Goal: Task Accomplishment & Management: Manage account settings

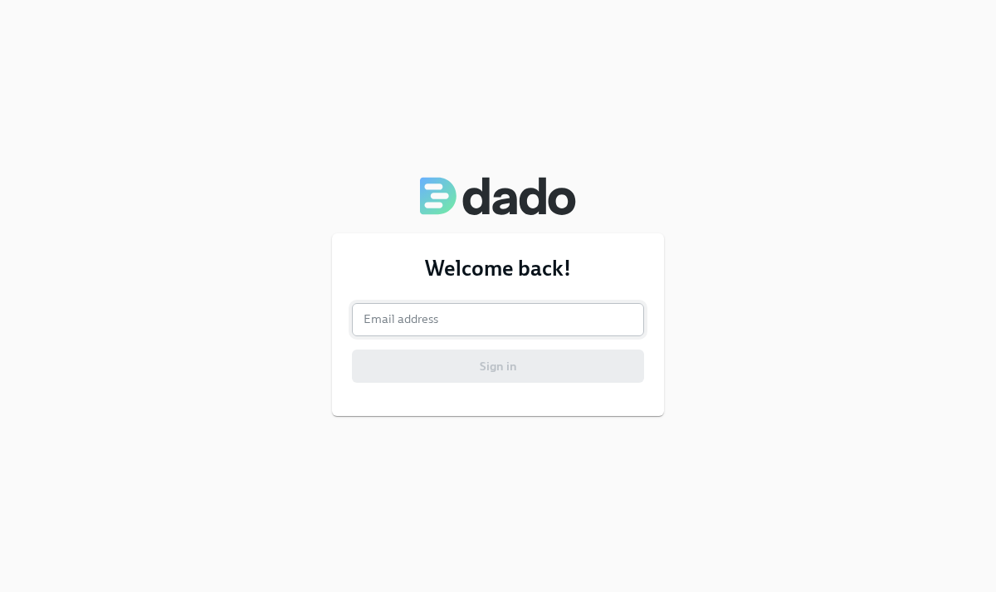
click at [533, 312] on input "email" at bounding box center [498, 319] width 292 height 33
type input "[PERSON_NAME][EMAIL_ADDRESS][PERSON_NAME][DOMAIN_NAME]"
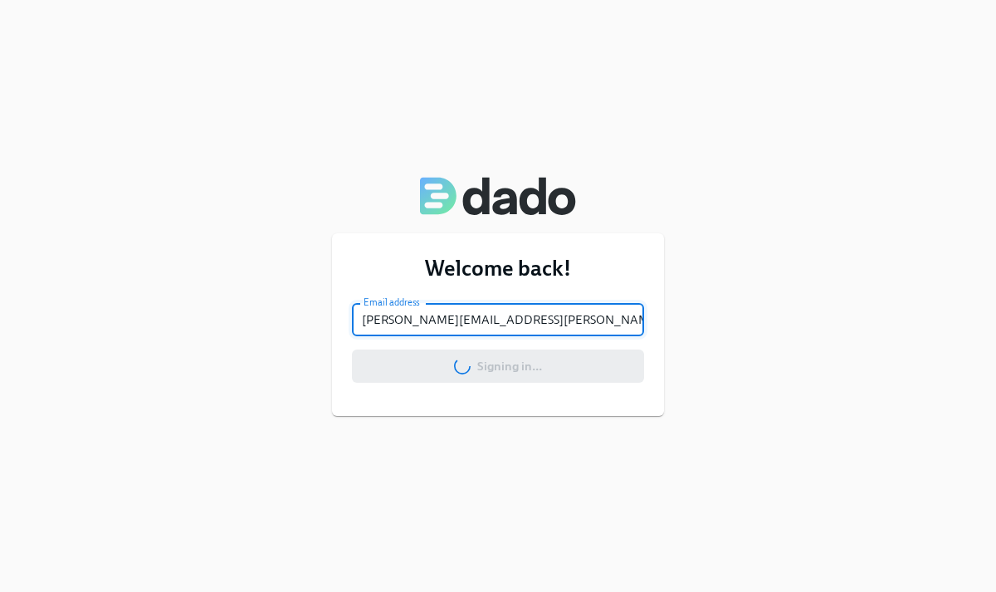
click at [475, 315] on input "[PERSON_NAME][EMAIL_ADDRESS][PERSON_NAME][DOMAIN_NAME]" at bounding box center [498, 319] width 292 height 33
type input "[PERSON_NAME][EMAIL_ADDRESS][PERSON_NAME][DOMAIN_NAME]"
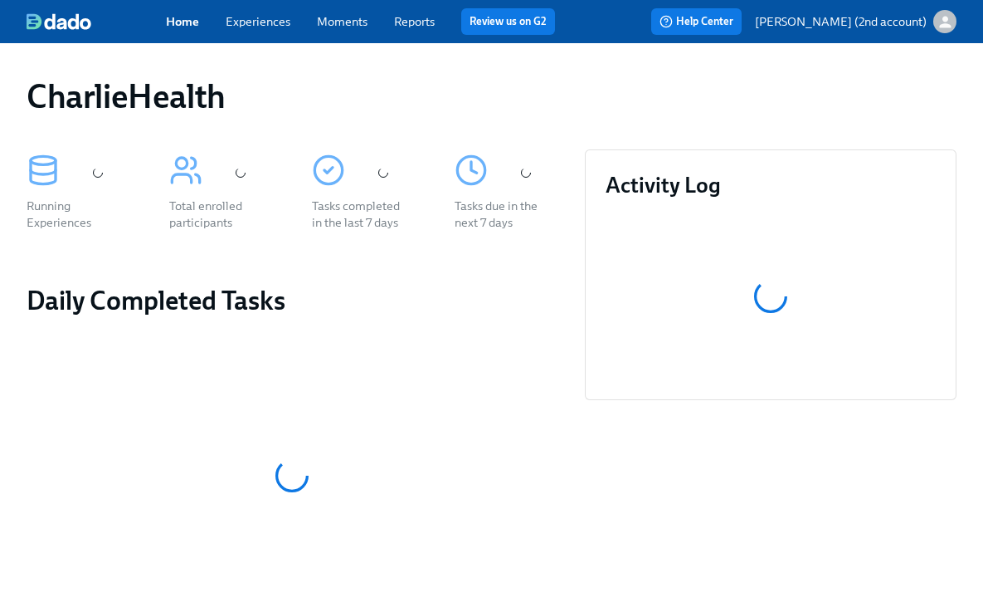
click at [265, 17] on link "Experiences" at bounding box center [258, 21] width 65 height 15
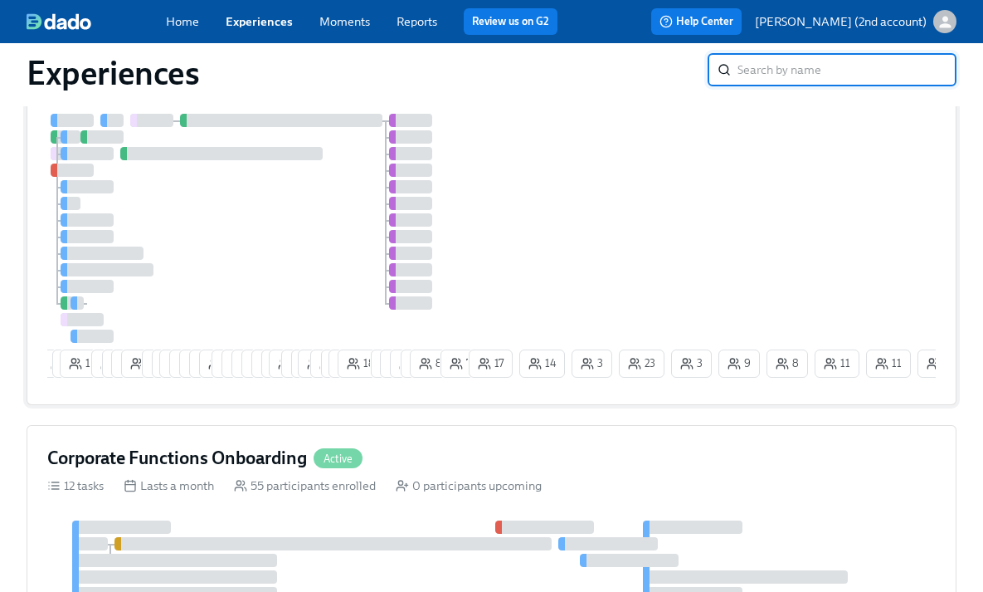
scroll to position [75, 0]
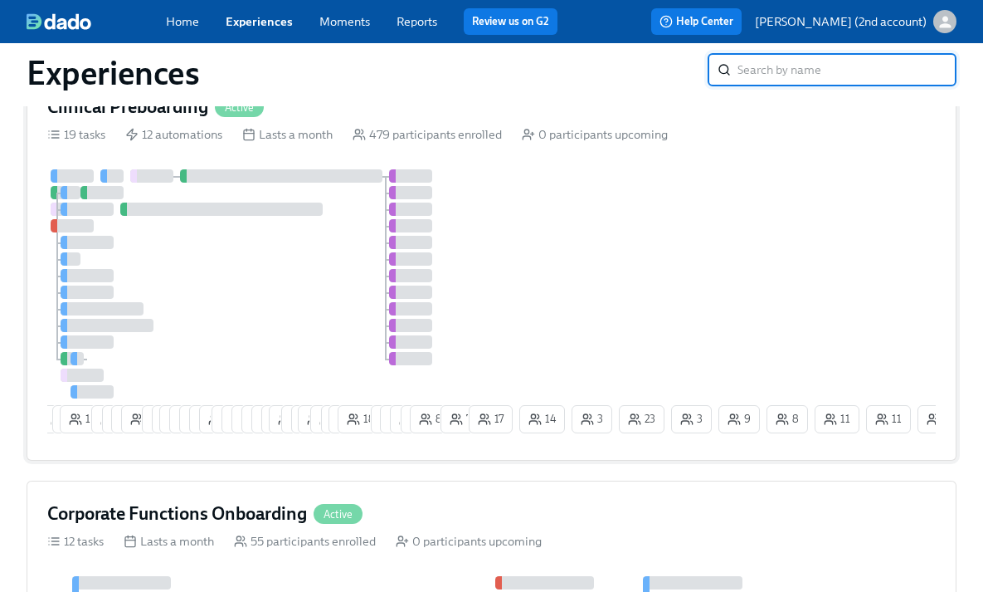
click at [326, 304] on div at bounding box center [256, 283] width 418 height 229
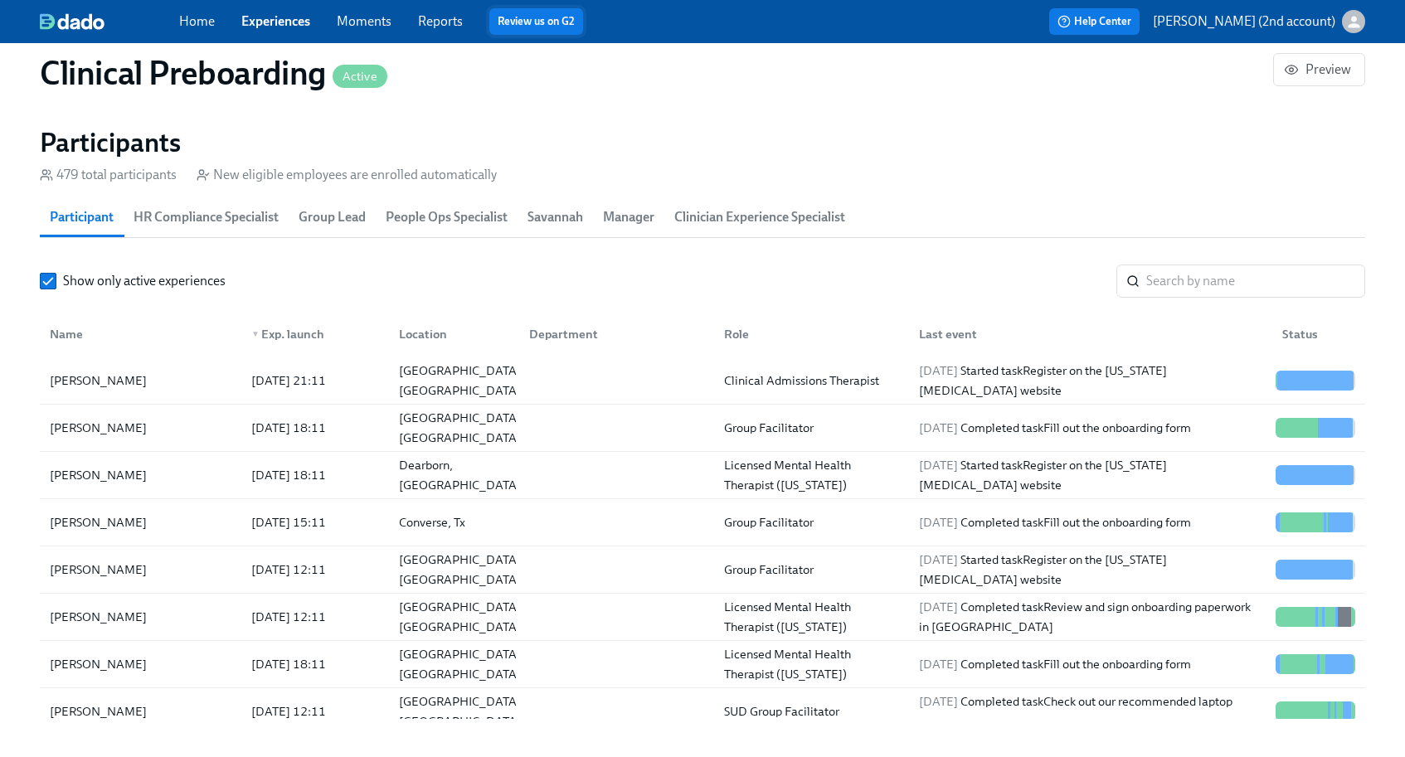
scroll to position [0, 20945]
click at [280, 22] on link "Experiences" at bounding box center [275, 21] width 69 height 16
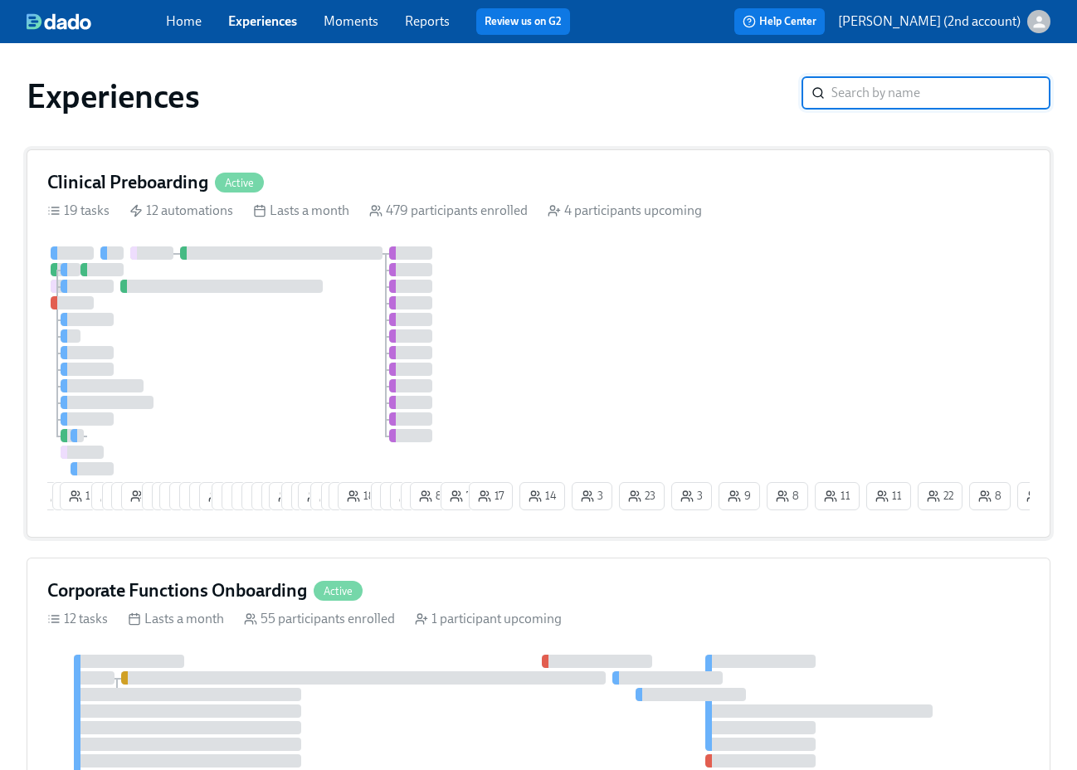
click at [703, 225] on div "Clinical Preboarding Active 19 tasks 12 automations Lasts a month 479 participa…" at bounding box center [539, 343] width 1024 height 388
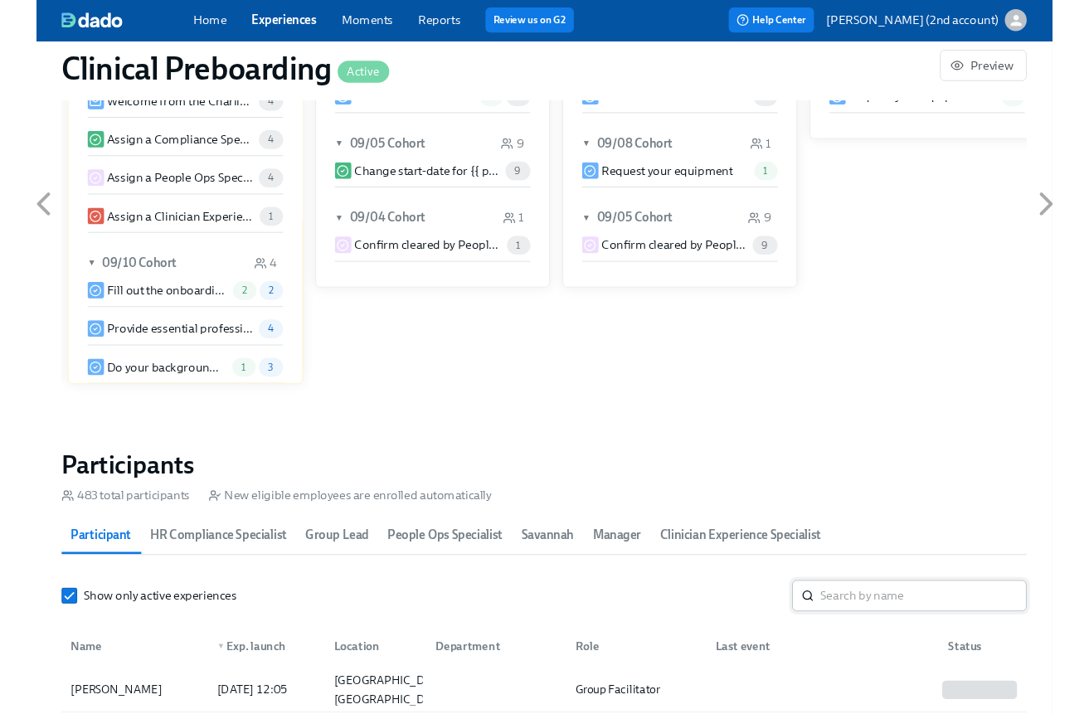
scroll to position [1655, 0]
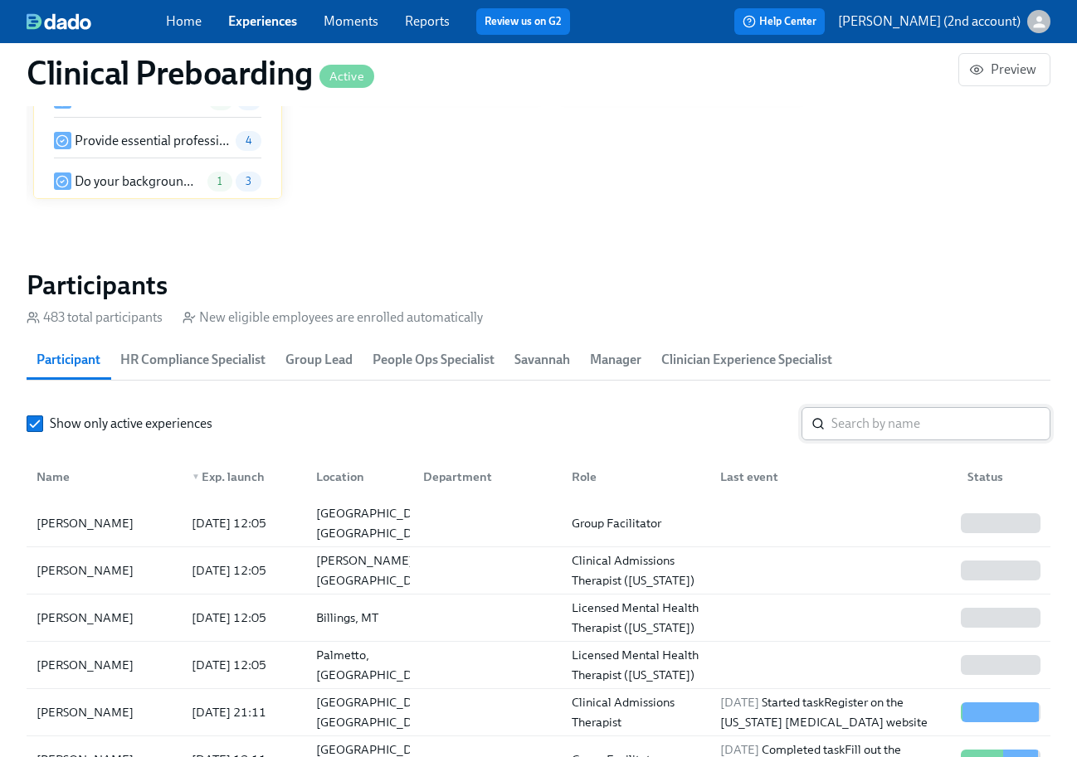
click at [868, 419] on input "search" at bounding box center [940, 423] width 219 height 33
paste input "[PERSON_NAME]"
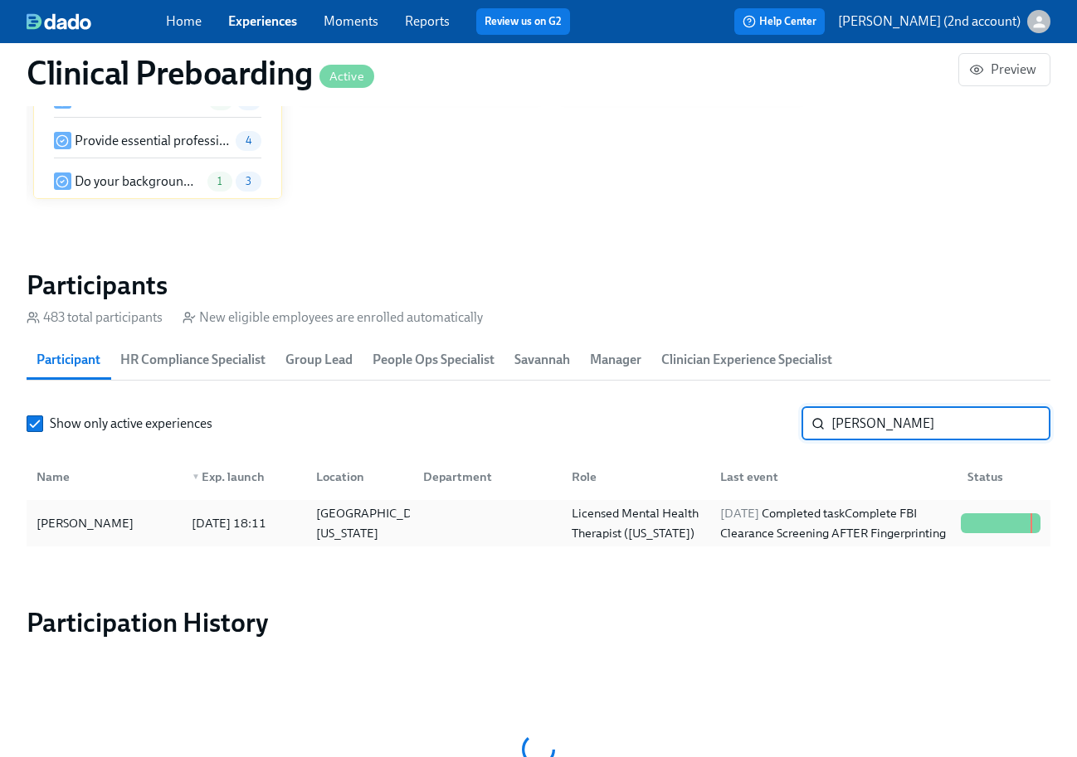
click at [835, 521] on div "[DATE] Completed task Complete FBI Clearance Screening AFTER Fingerprinting" at bounding box center [833, 524] width 241 height 40
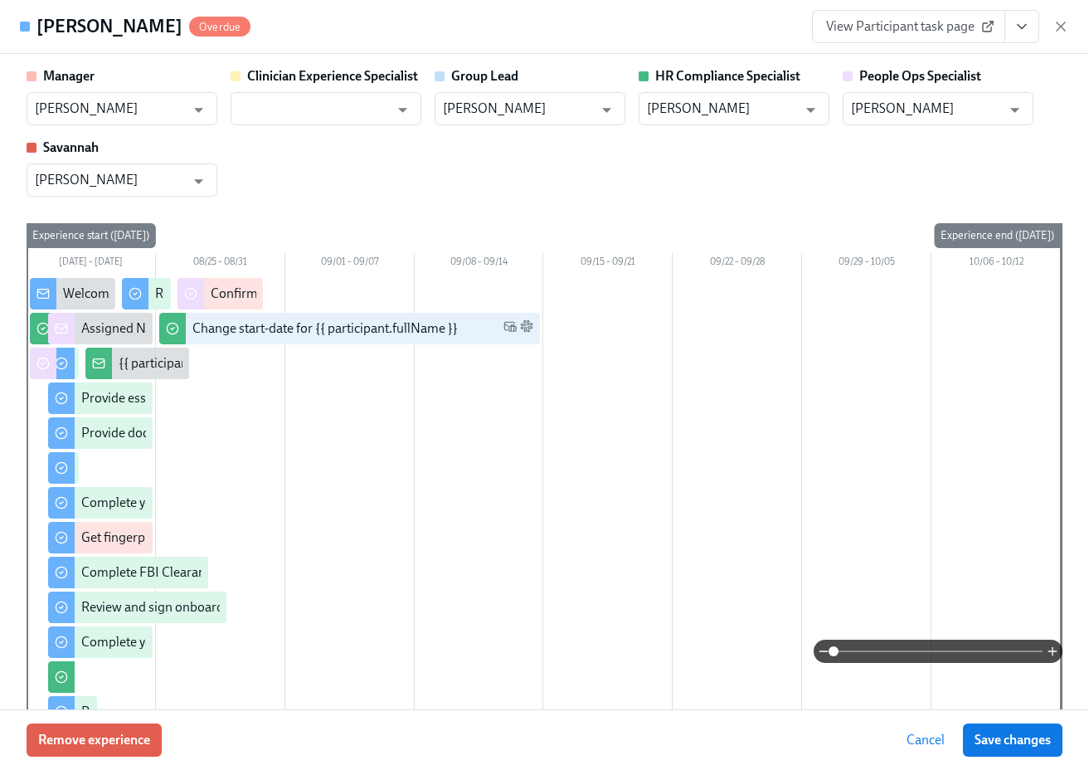
click at [995, 23] on icon "View task page" at bounding box center [1022, 26] width 17 height 17
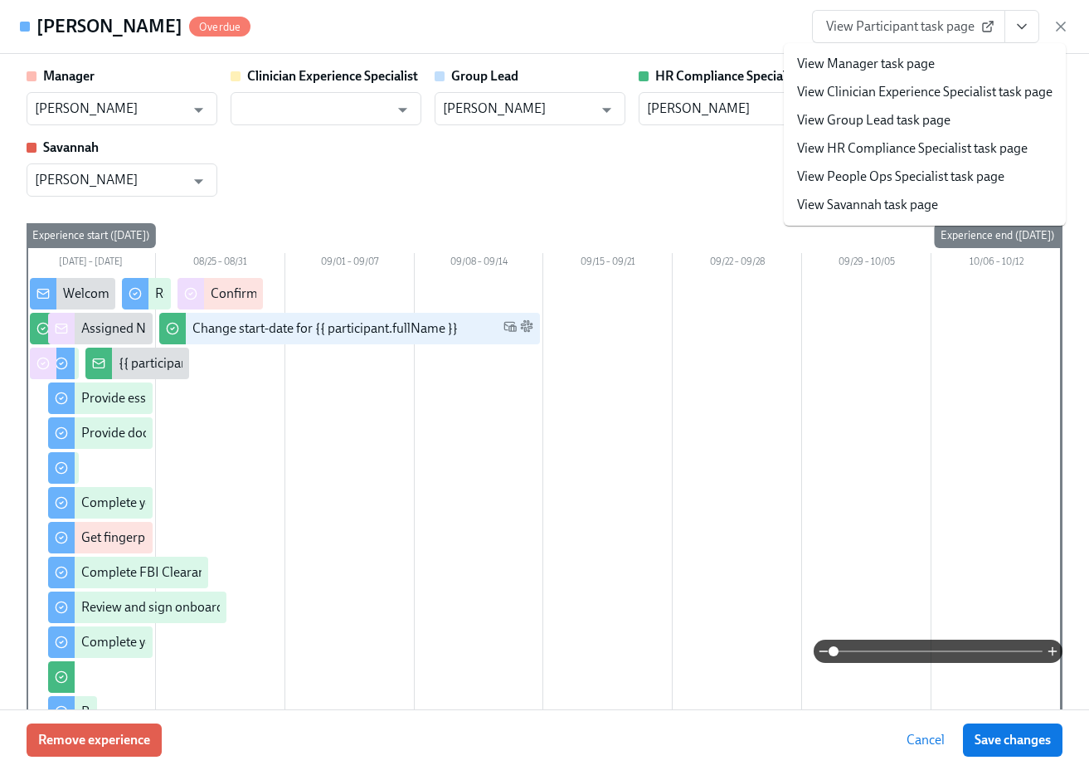
click at [952, 172] on link "View People Ops Specialist task page" at bounding box center [900, 177] width 207 height 18
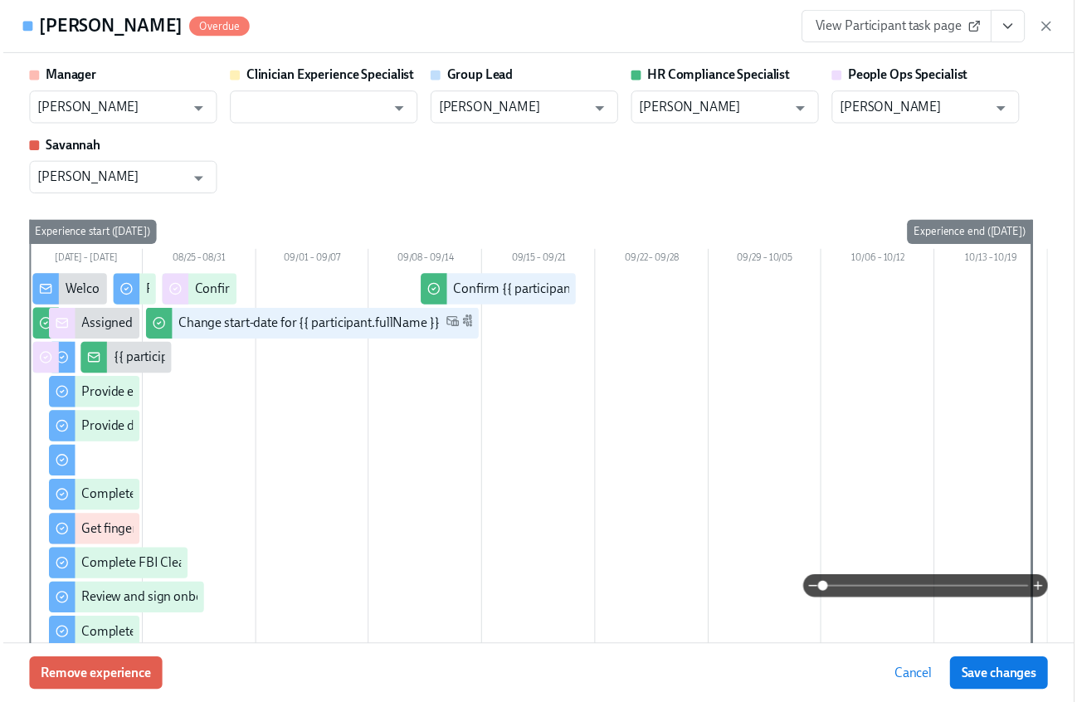
scroll to position [0, 21509]
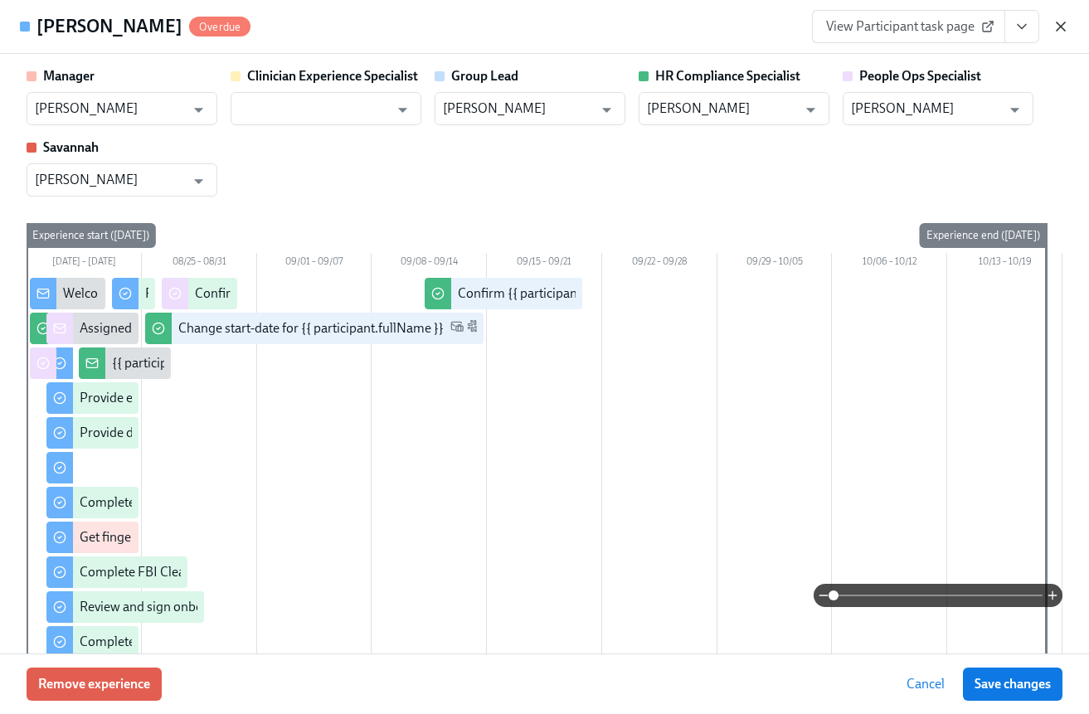
click at [995, 28] on icon "button" at bounding box center [1061, 26] width 8 height 8
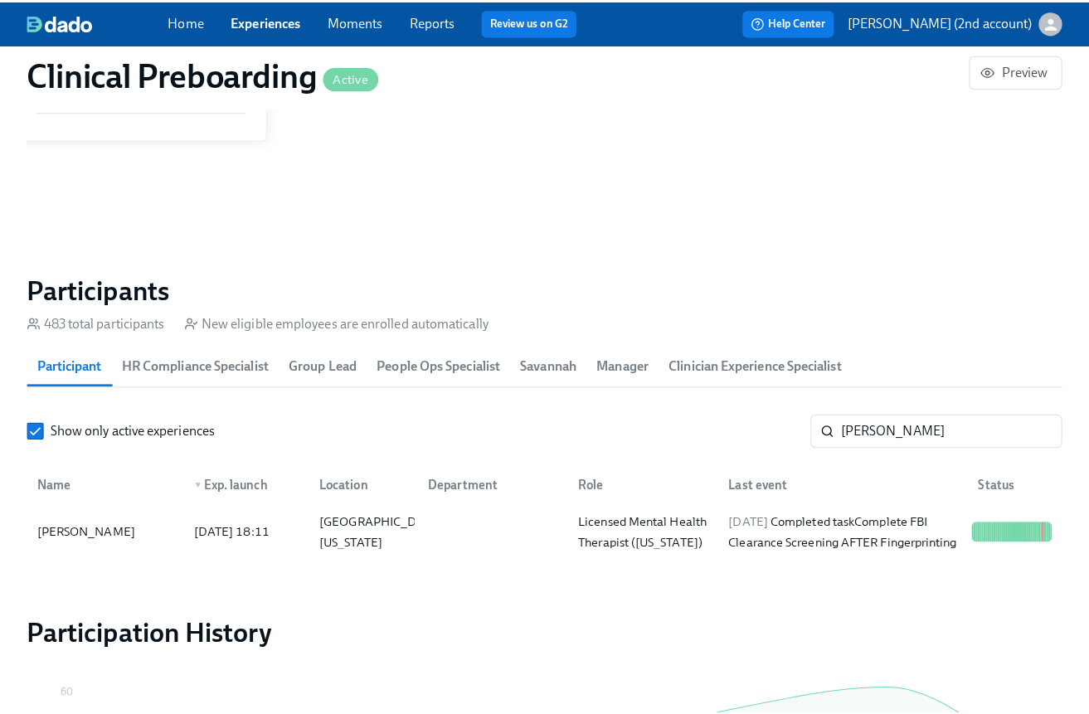
scroll to position [0, 21496]
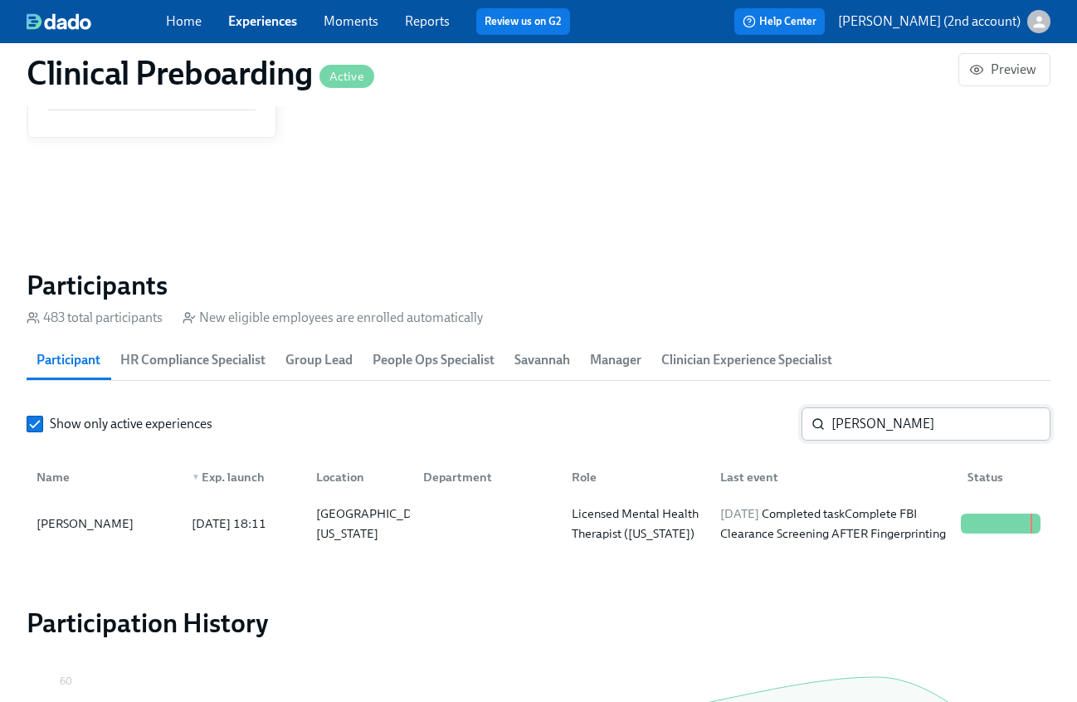
click at [871, 423] on input "[PERSON_NAME]" at bounding box center [940, 423] width 219 height 33
paste input "[PERSON_NAME]"
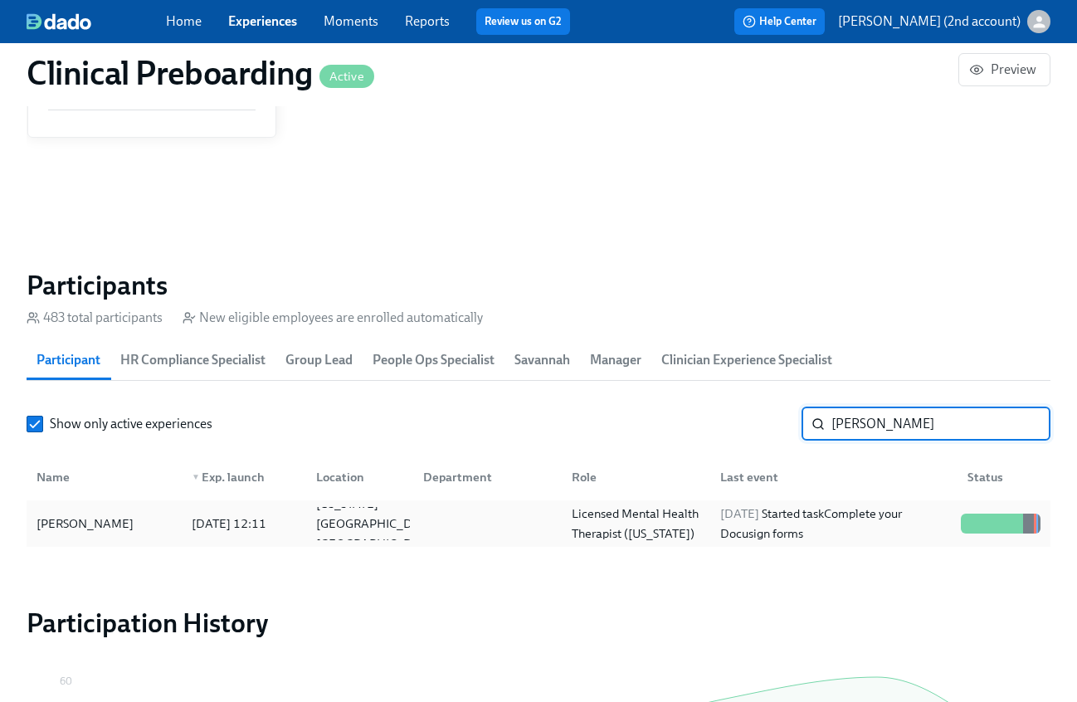
click at [801, 531] on div "[DATE] Started task Complete your Docusign forms" at bounding box center [833, 524] width 241 height 40
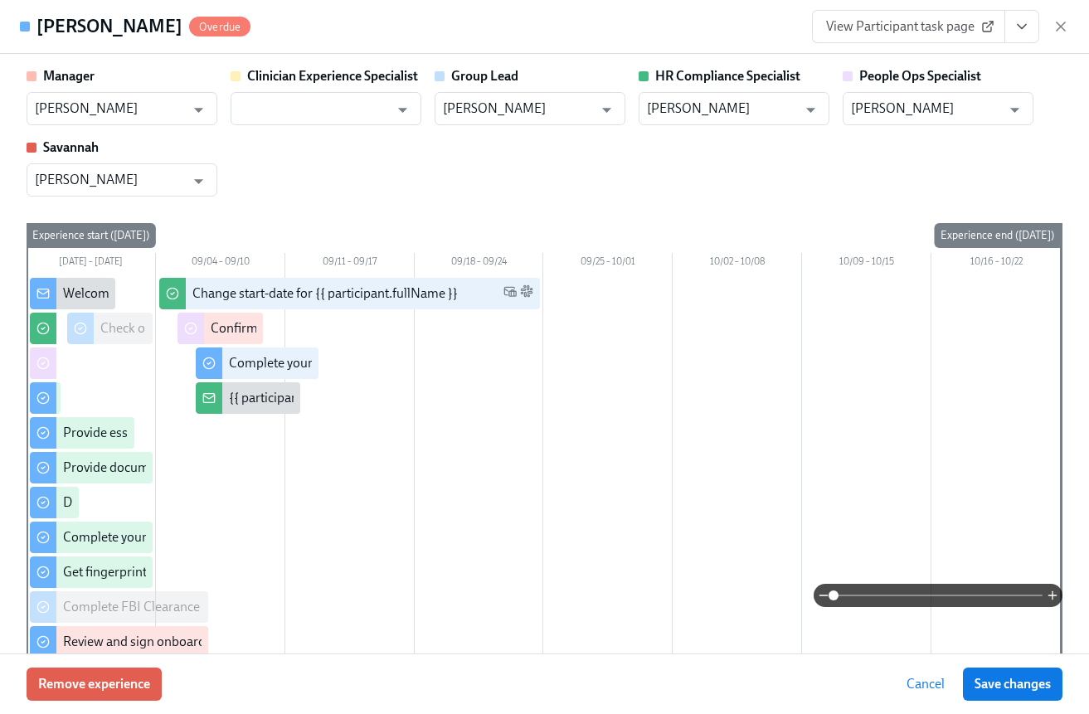
click at [995, 22] on icon "View task page" at bounding box center [1022, 26] width 17 height 17
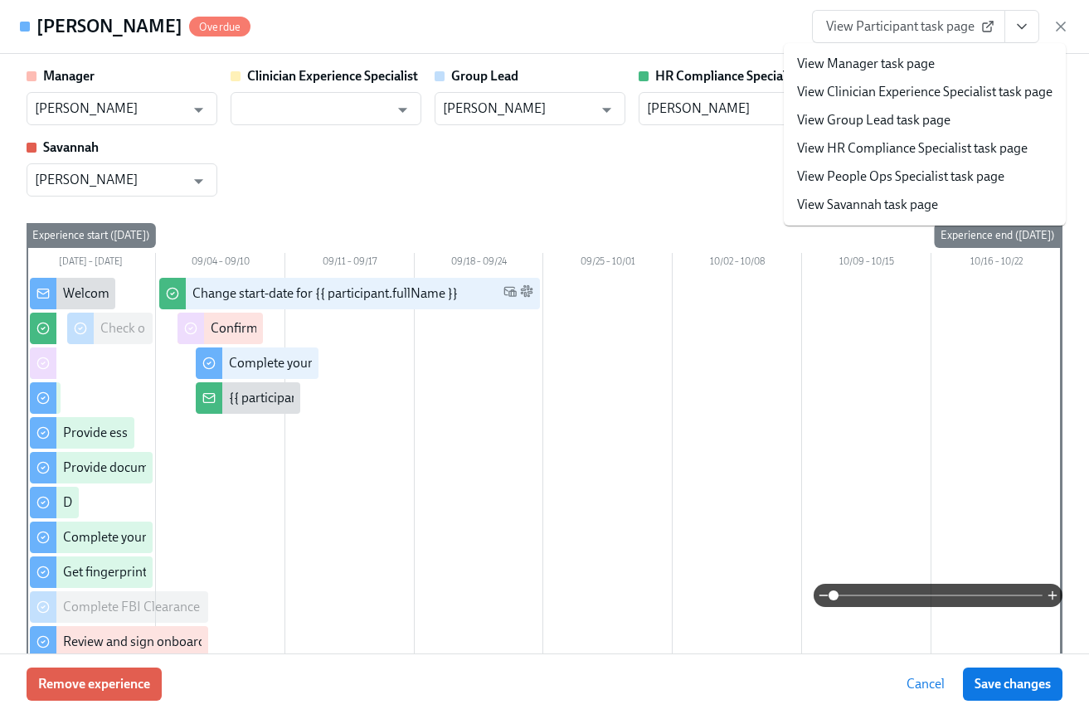
click at [892, 180] on link "View People Ops Specialist task page" at bounding box center [900, 177] width 207 height 18
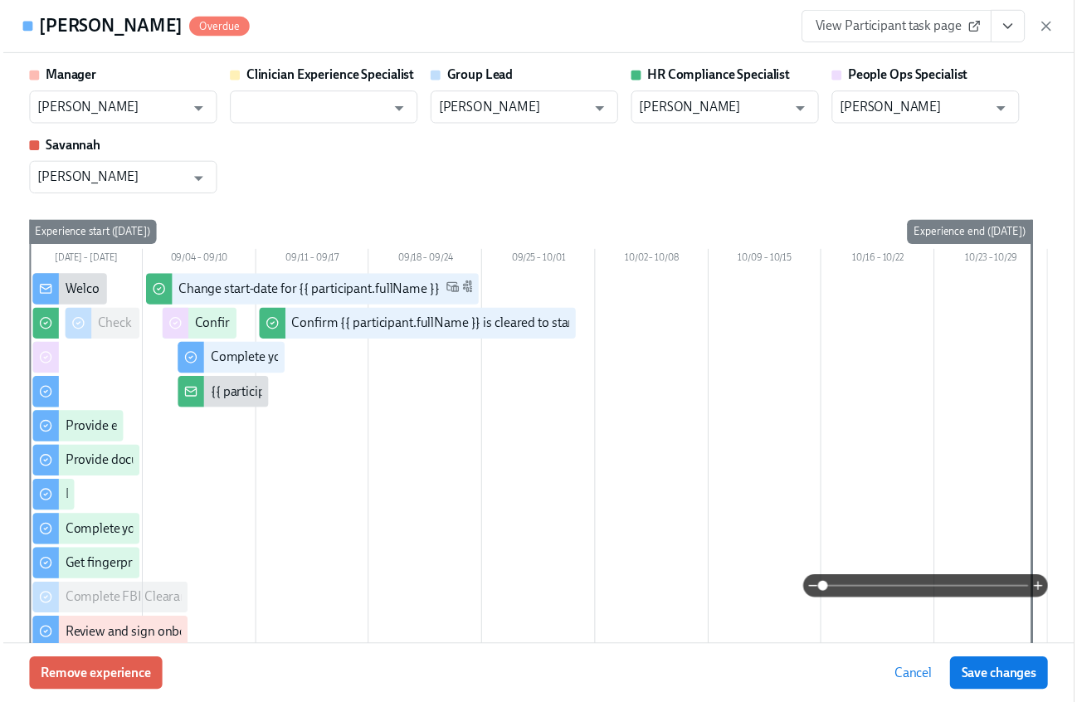
scroll to position [0, 21509]
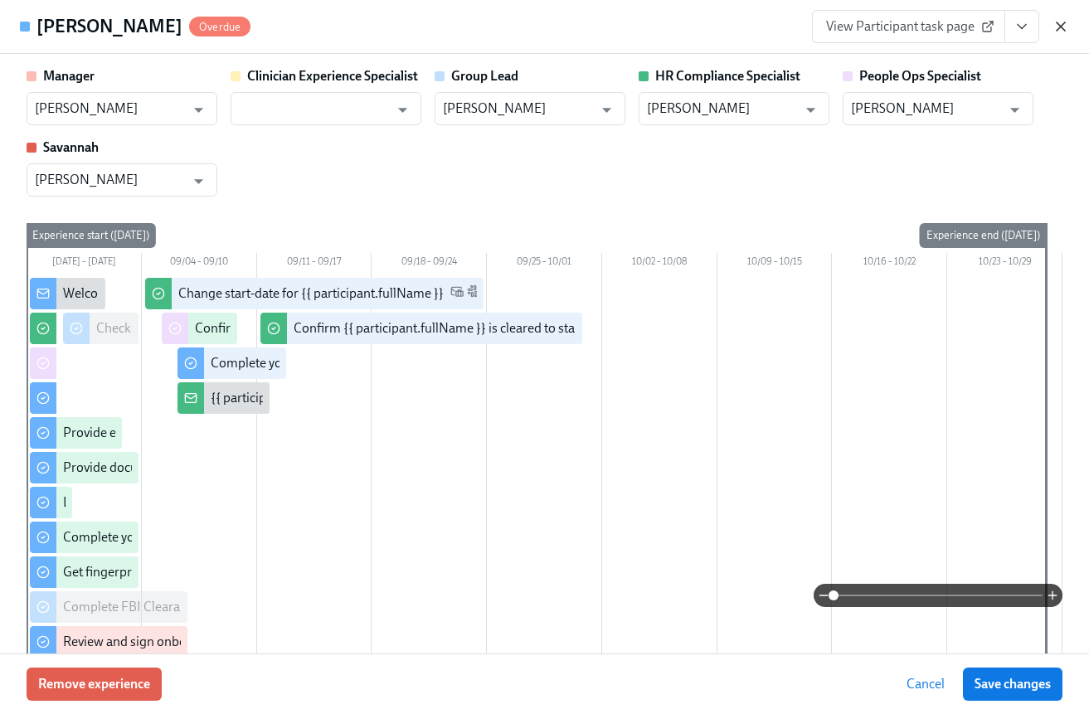
click at [995, 28] on div "[PERSON_NAME] Overdue View Participant task page" at bounding box center [544, 27] width 1089 height 54
click at [995, 27] on icon "button" at bounding box center [1061, 26] width 17 height 17
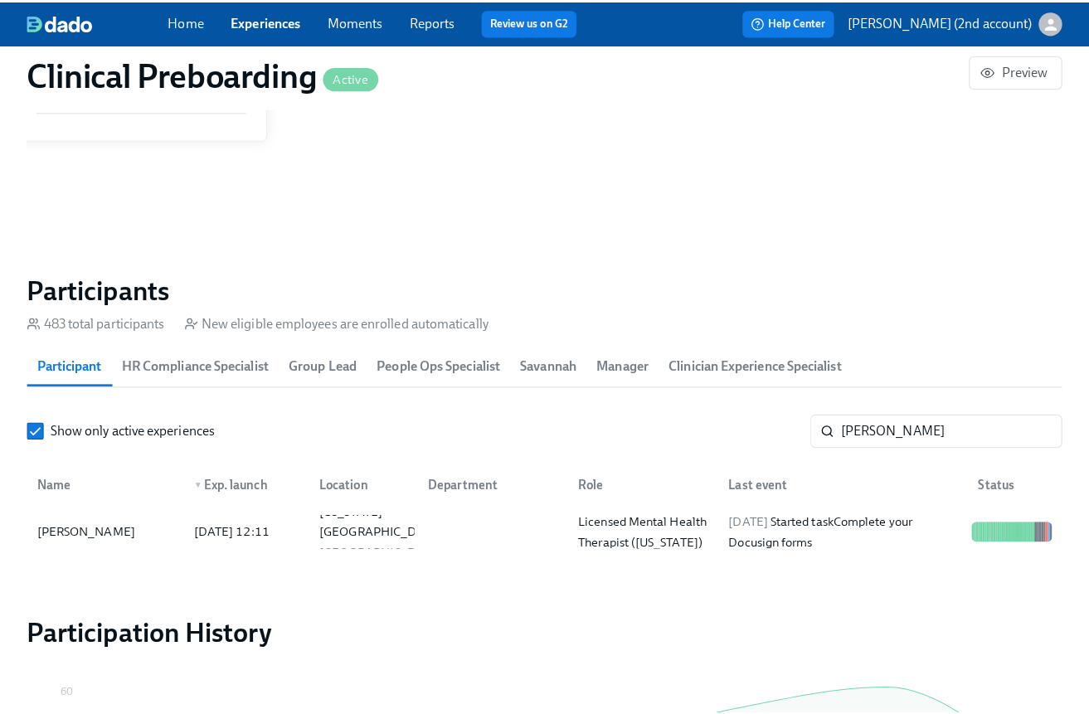
scroll to position [0, 21496]
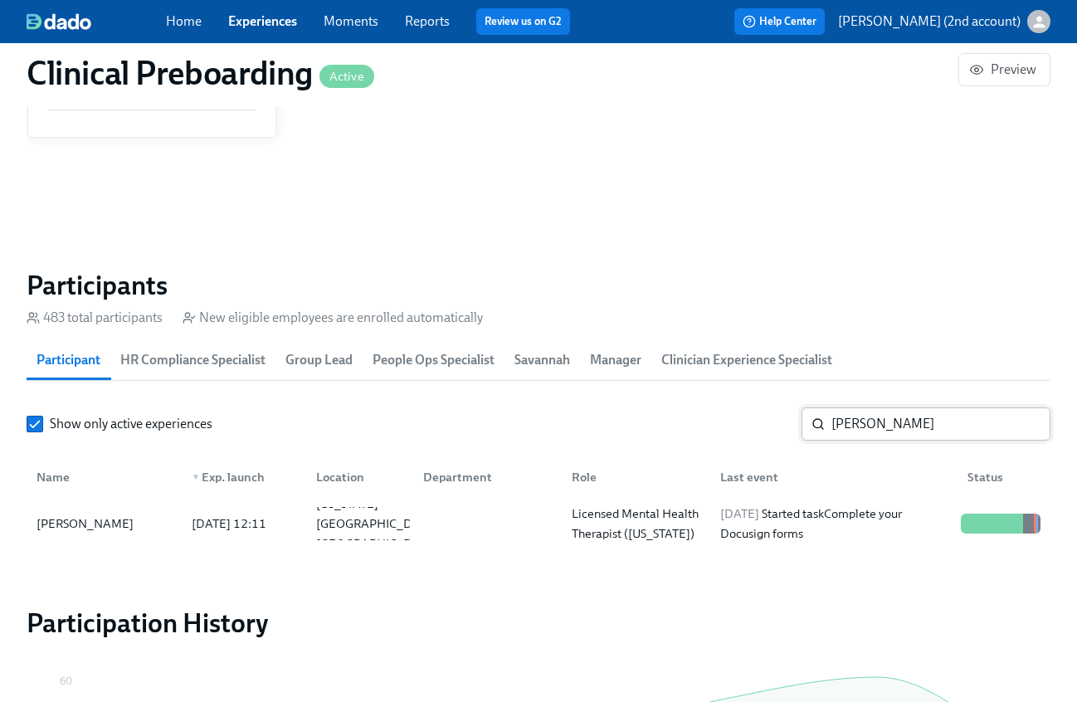
click at [937, 427] on input "[PERSON_NAME]" at bounding box center [940, 423] width 219 height 33
paste input "[PERSON_NAME]"
type input "[PERSON_NAME]"
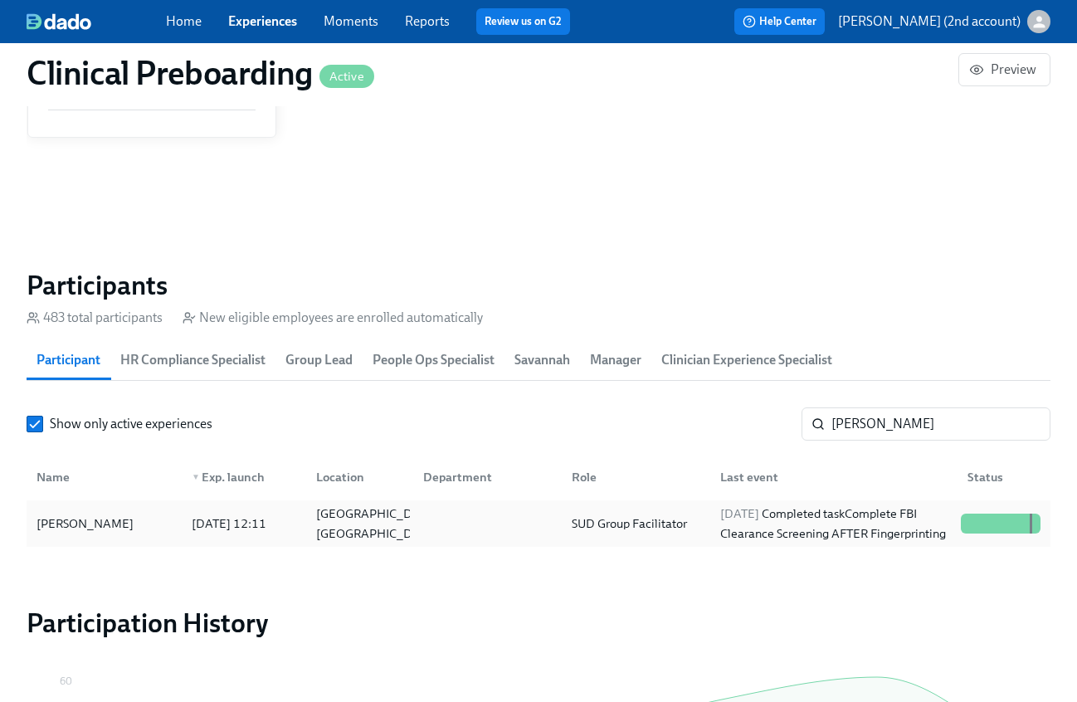
click at [910, 521] on div "[DATE] Completed task Complete FBI Clearance Screening AFTER Fingerprinting" at bounding box center [833, 524] width 241 height 40
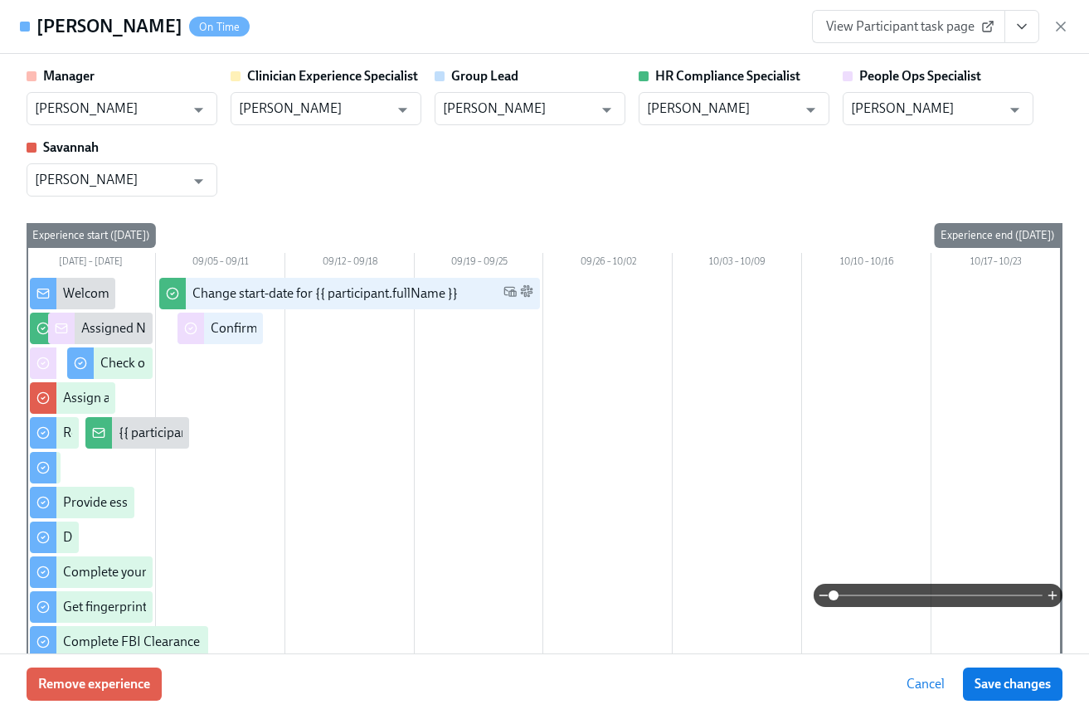
click at [995, 46] on div "[PERSON_NAME] On Time View Participant task page" at bounding box center [544, 27] width 1089 height 54
click at [995, 33] on icon "View task page" at bounding box center [1022, 26] width 17 height 17
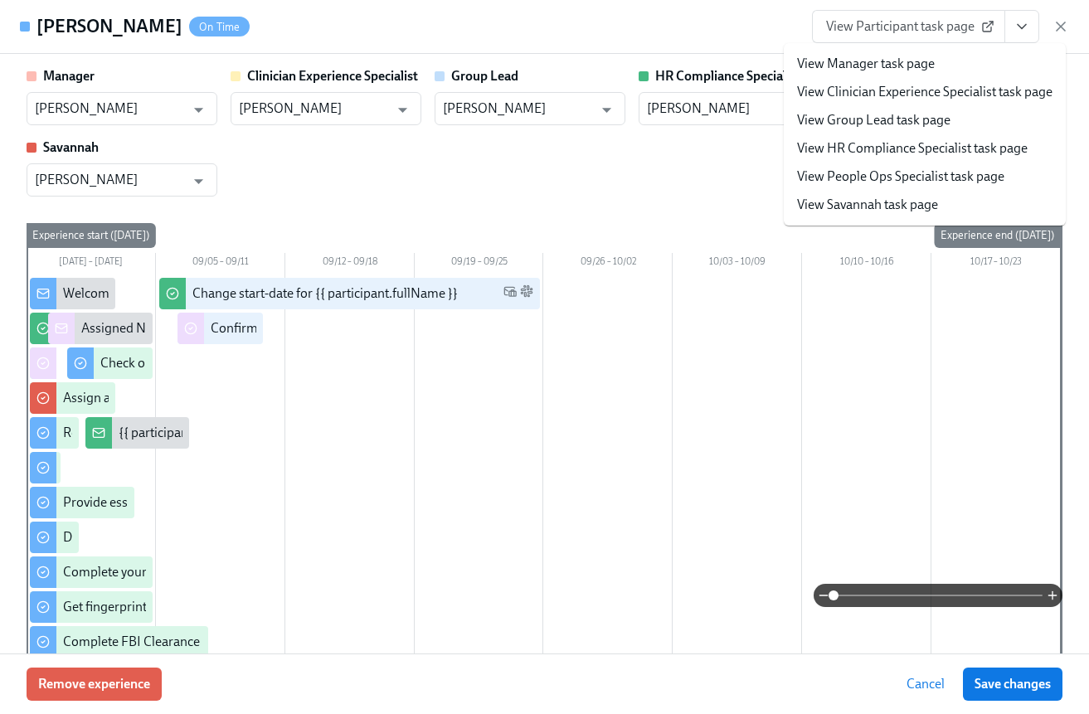
click at [924, 173] on link "View People Ops Specialist task page" at bounding box center [900, 177] width 207 height 18
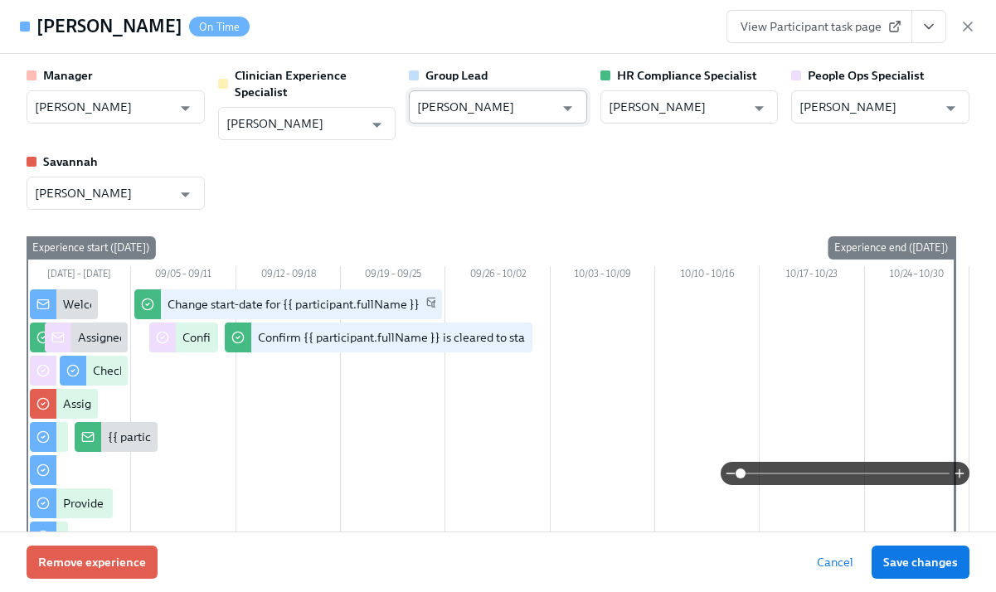
scroll to position [0, 21602]
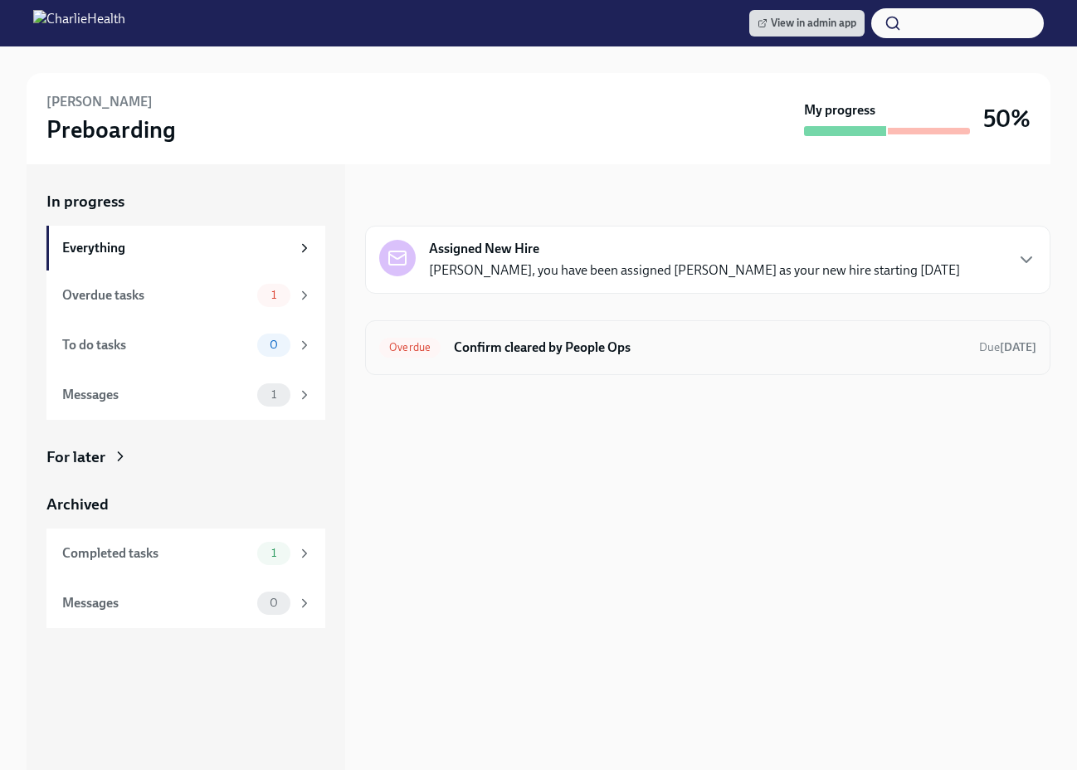
click at [467, 357] on div "Overdue Confirm cleared by People Ops Due 11 days ago" at bounding box center [707, 347] width 657 height 27
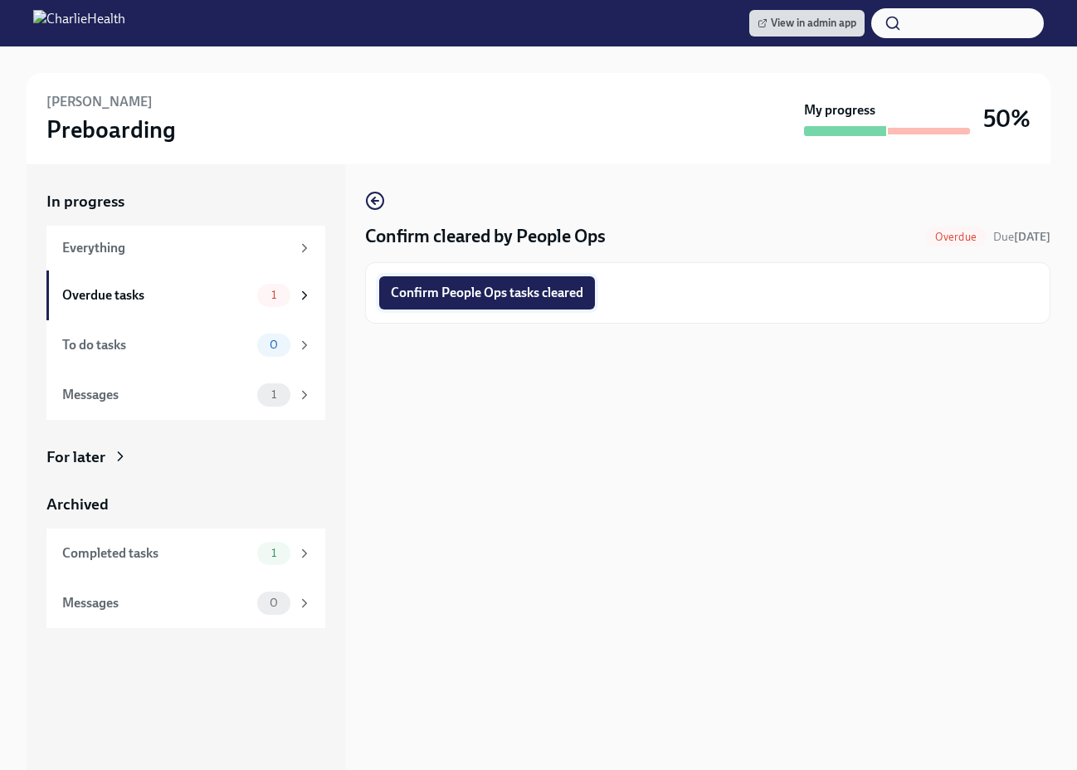
click at [444, 293] on span "Confirm People Ops tasks cleared" at bounding box center [487, 293] width 192 height 17
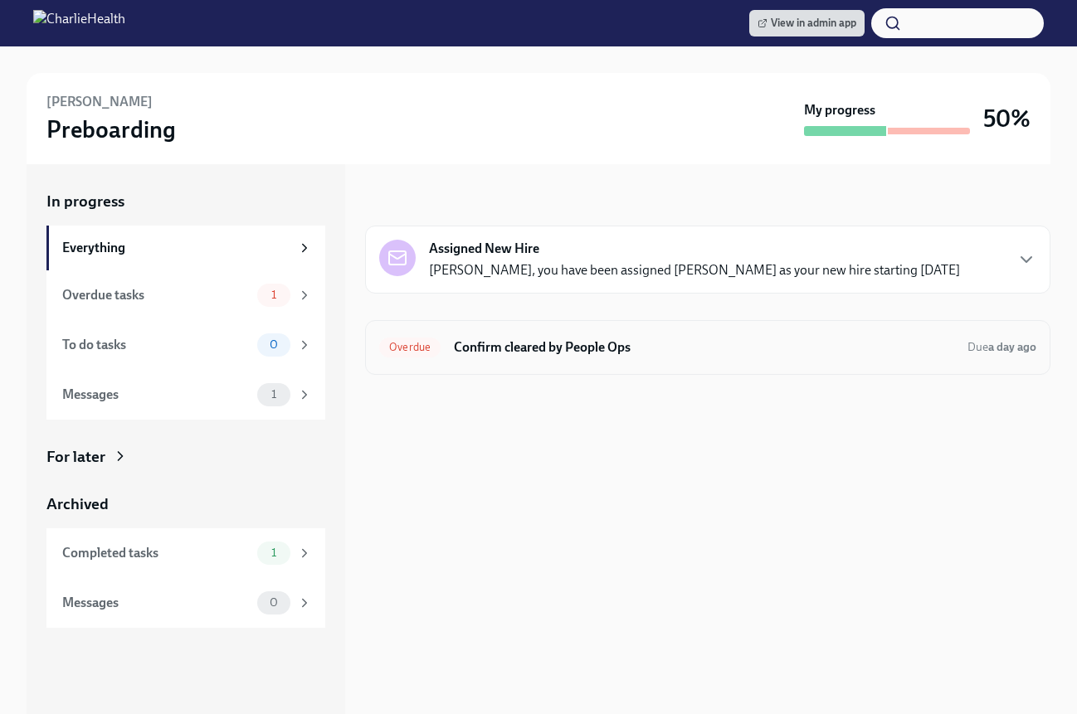
click at [631, 352] on h6 "Confirm cleared by People Ops" at bounding box center [704, 347] width 500 height 18
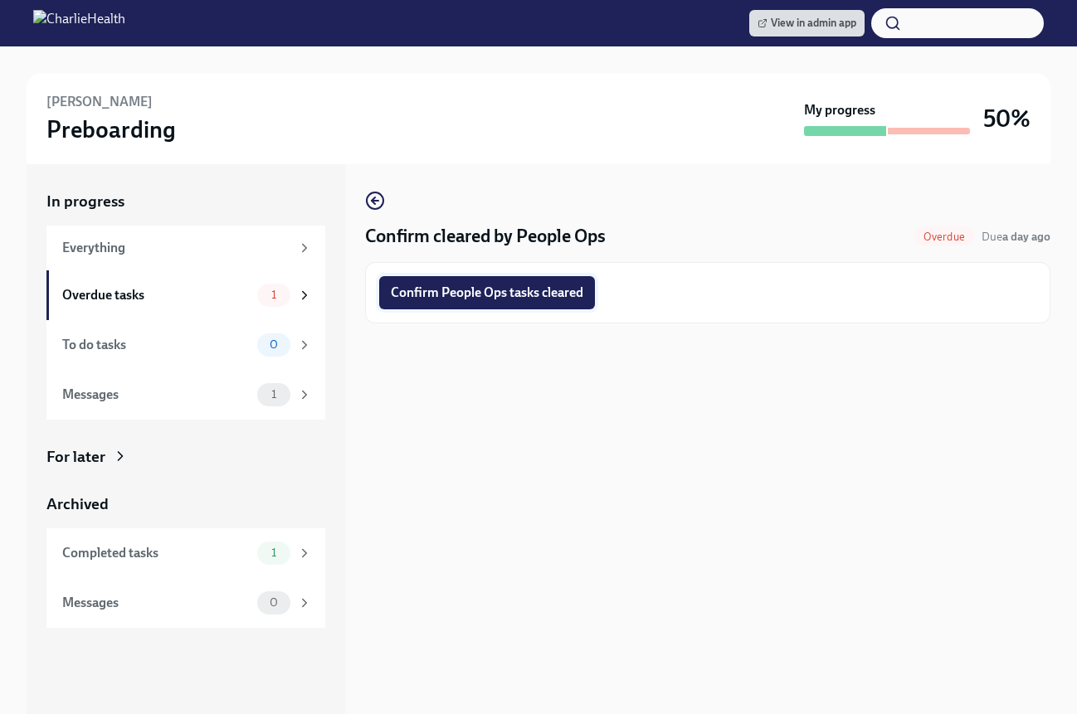
click at [476, 292] on span "Confirm People Ops tasks cleared" at bounding box center [487, 293] width 192 height 17
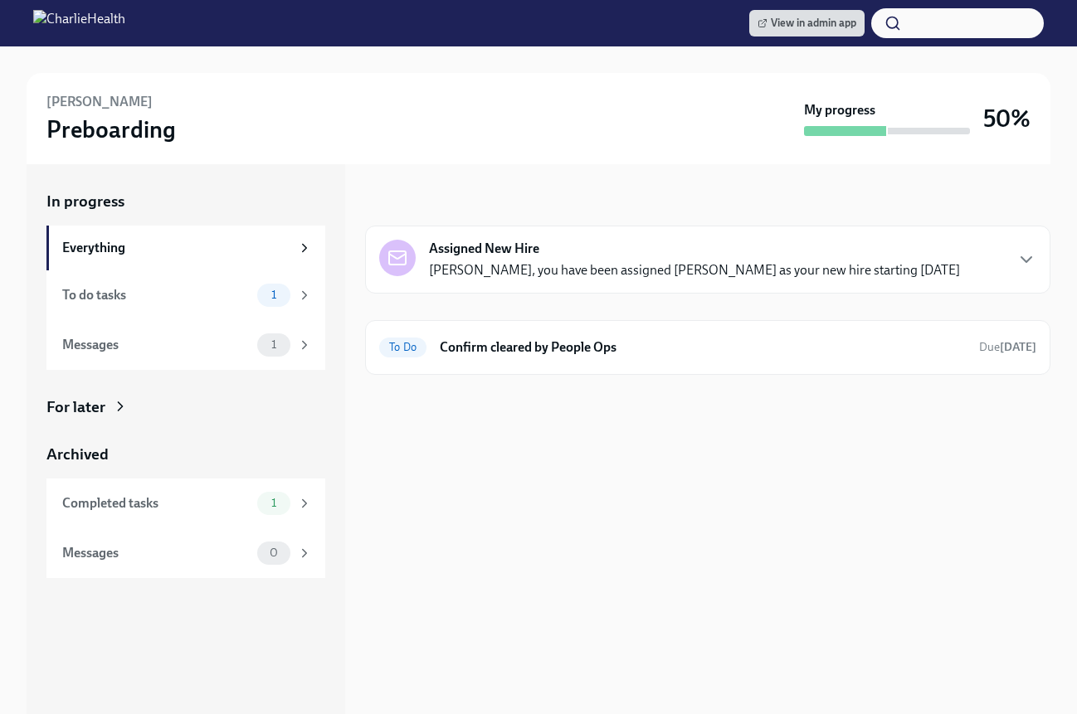
click at [592, 381] on div "In progress Assigned New Hire Jacqueline Jean, you have been assigned Tiara Hon…" at bounding box center [707, 439] width 685 height 550
click at [596, 348] on h6 "Confirm cleared by People Ops" at bounding box center [703, 347] width 526 height 18
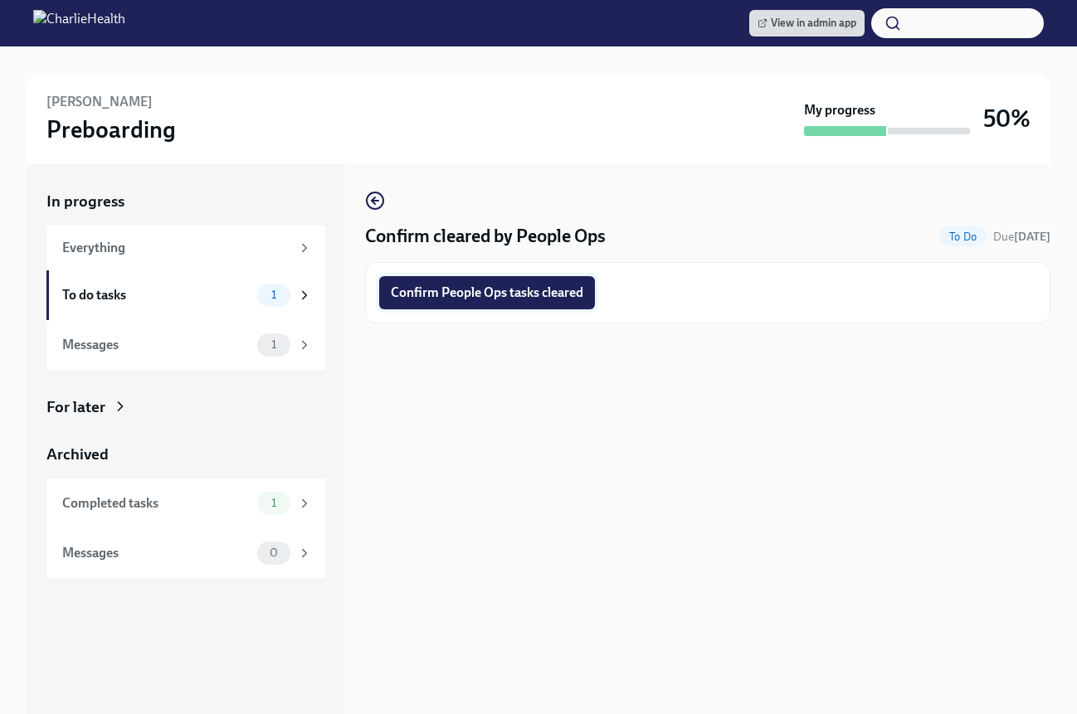
click at [489, 298] on span "Confirm People Ops tasks cleared" at bounding box center [487, 293] width 192 height 17
